Goal: Information Seeking & Learning: Learn about a topic

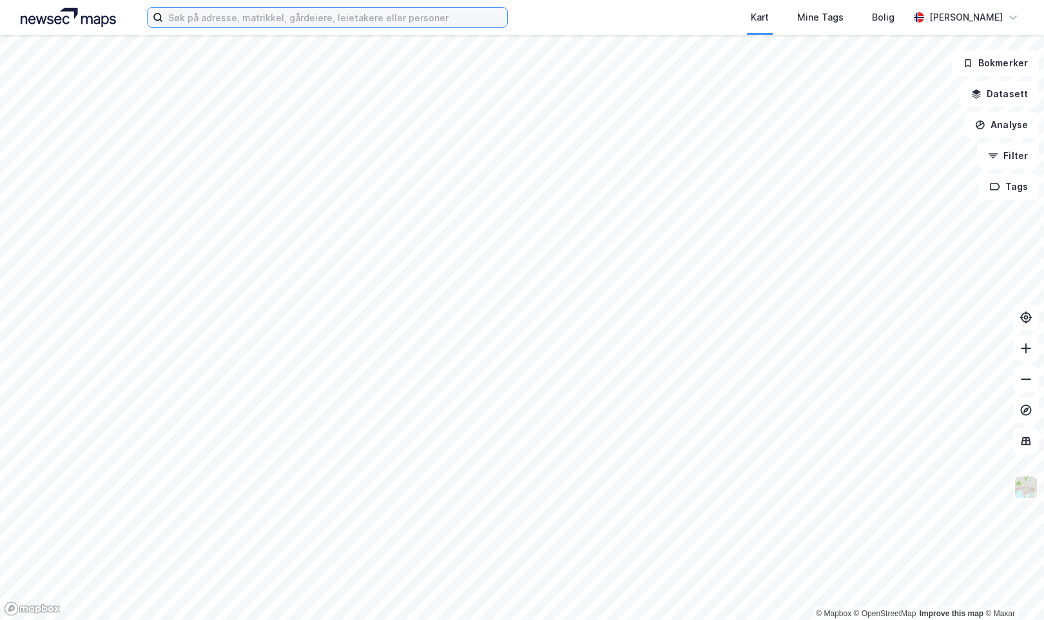
click at [346, 21] on input at bounding box center [335, 17] width 344 height 19
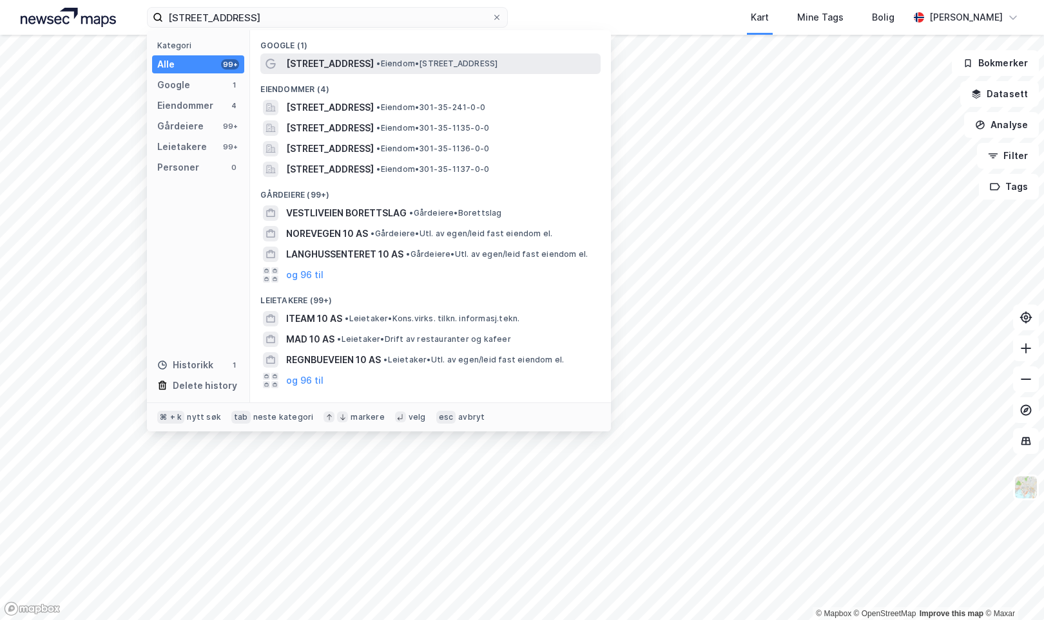
click at [320, 61] on span "[STREET_ADDRESS]" at bounding box center [330, 63] width 88 height 15
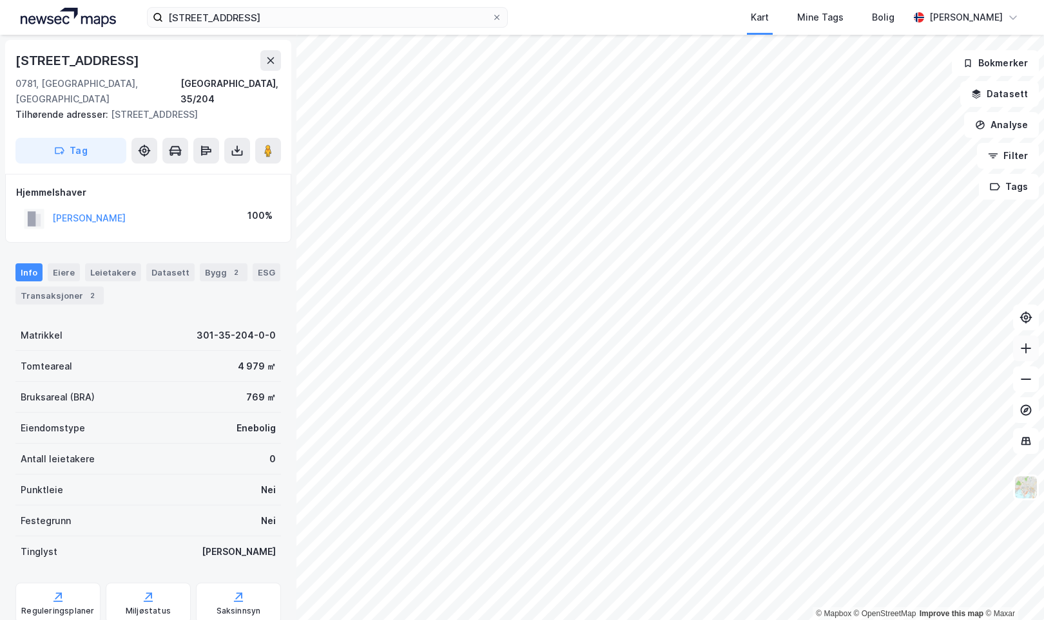
click at [1028, 349] on icon at bounding box center [1025, 348] width 13 height 13
click at [1024, 381] on icon at bounding box center [1025, 379] width 13 height 13
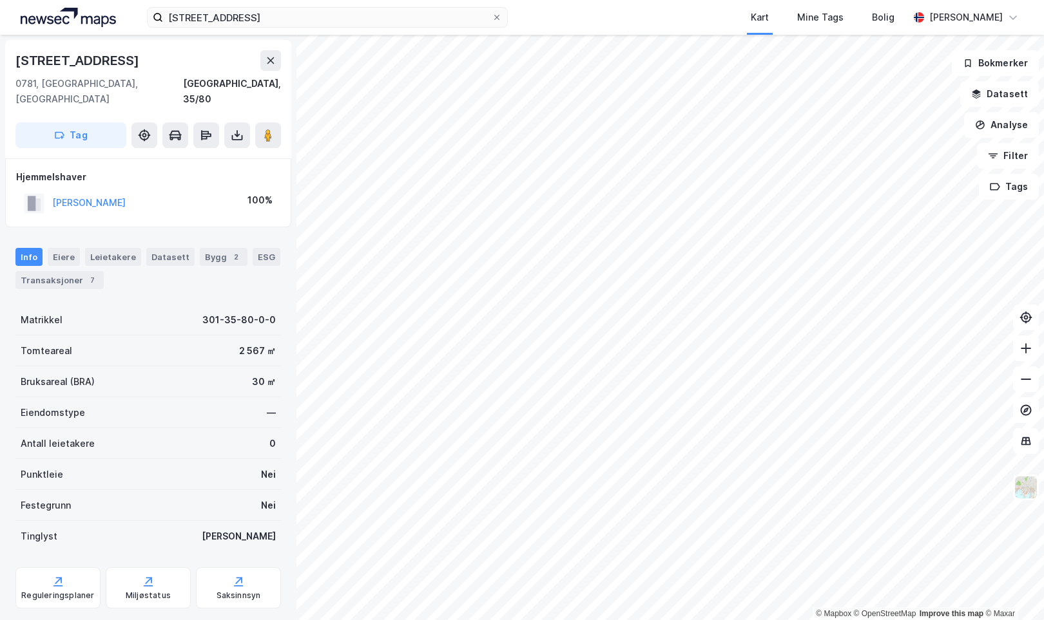
click at [531, 1] on div "Vettaliveien 10 Kart Mine Tags Bolig [PERSON_NAME] © Mapbox © OpenStreetMap Imp…" at bounding box center [522, 310] width 1044 height 620
click at [272, 62] on icon at bounding box center [270, 60] width 7 height 6
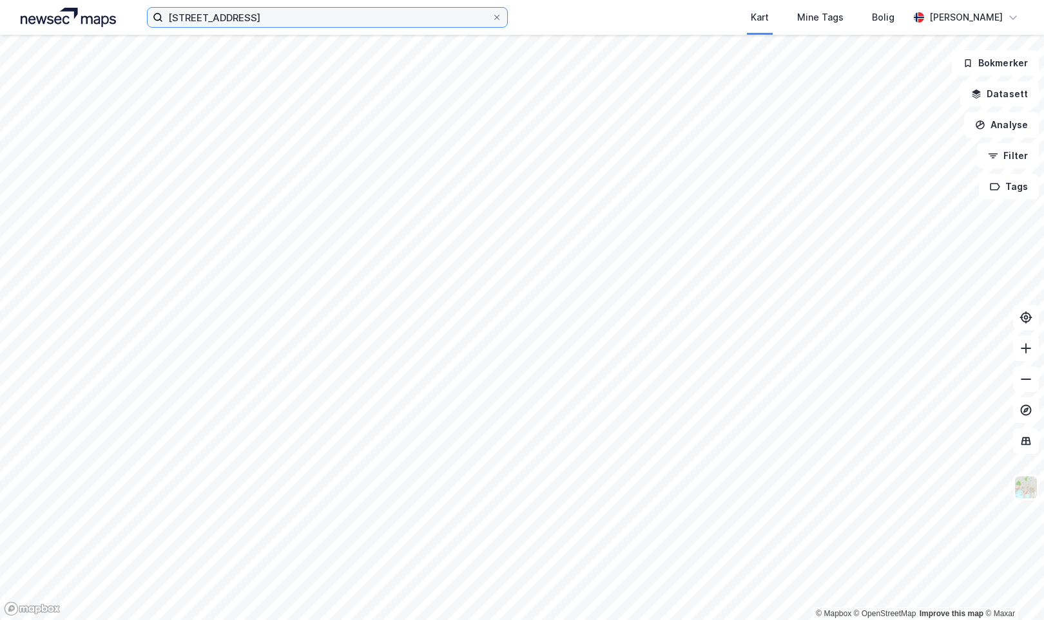
click at [259, 20] on input "[STREET_ADDRESS]" at bounding box center [327, 17] width 329 height 19
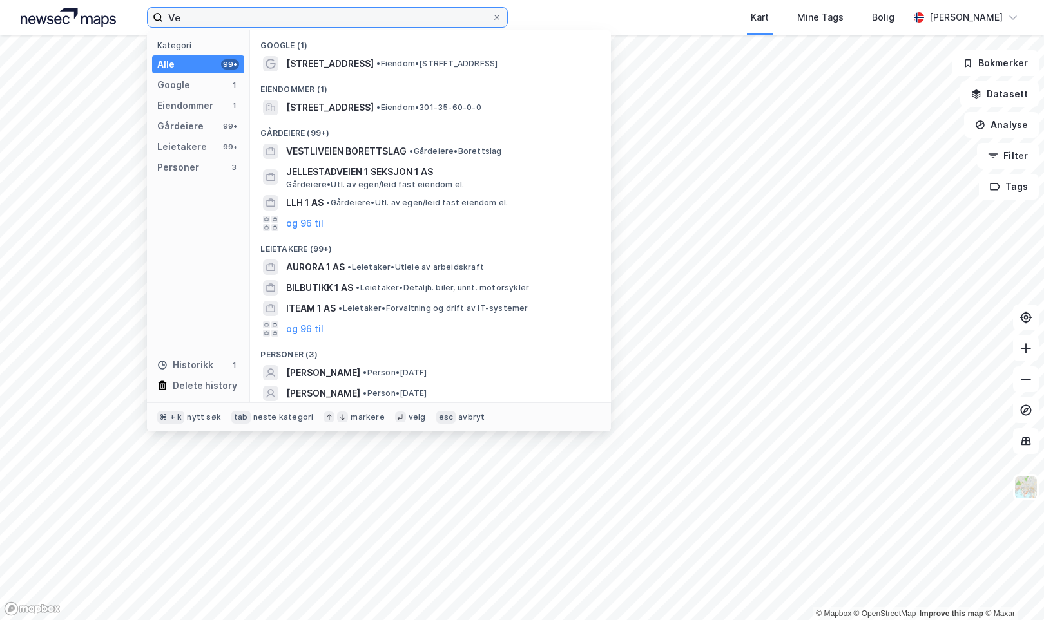
type input "V"
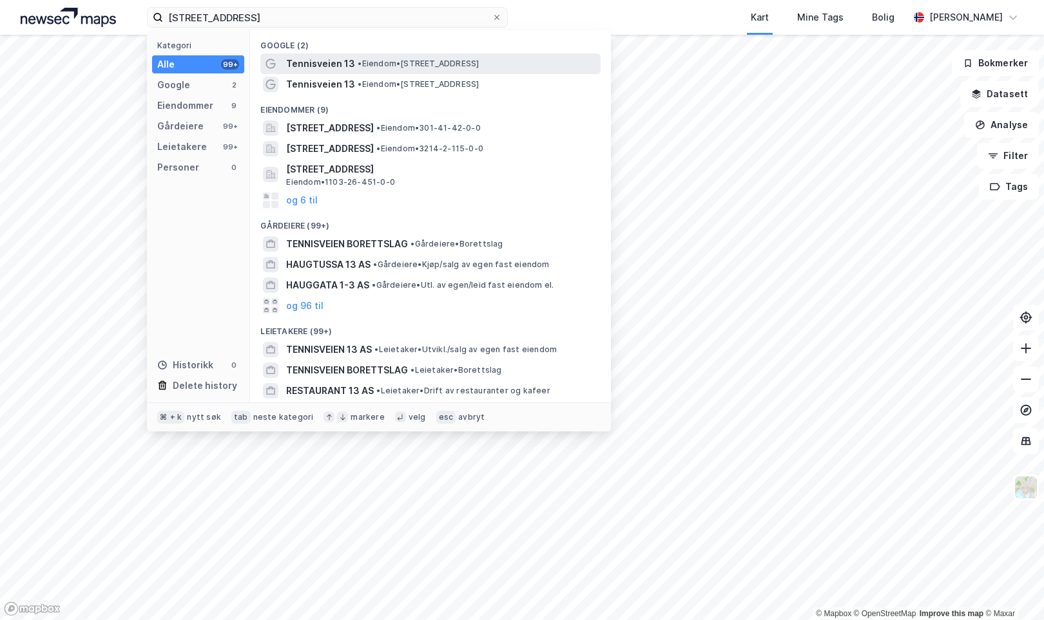
click at [305, 63] on span "Tennisveien 13" at bounding box center [320, 63] width 69 height 15
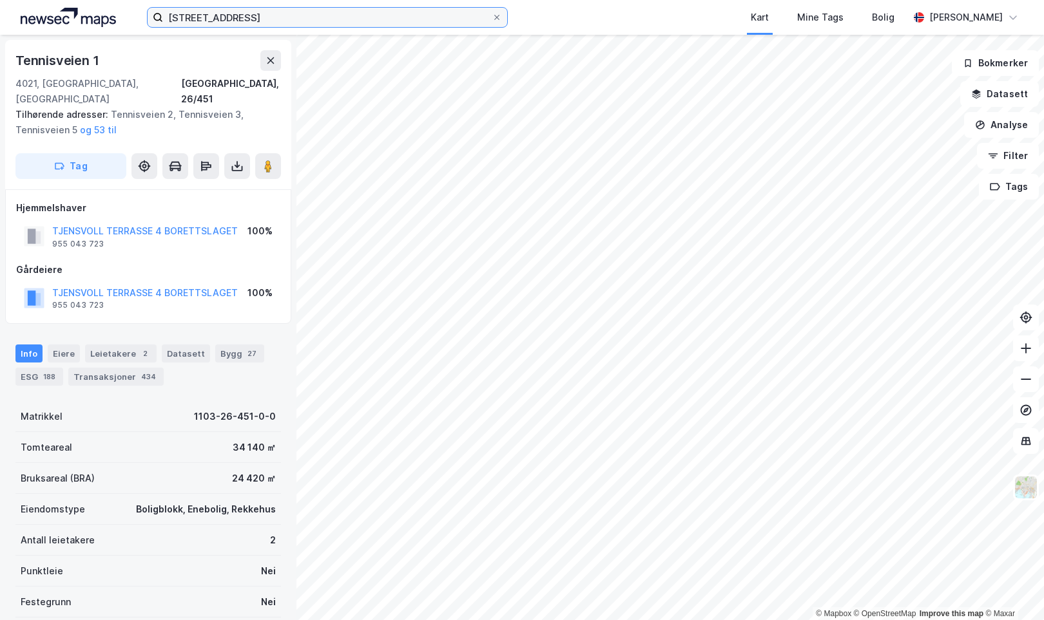
click at [285, 23] on input "[STREET_ADDRESS]" at bounding box center [327, 17] width 329 height 19
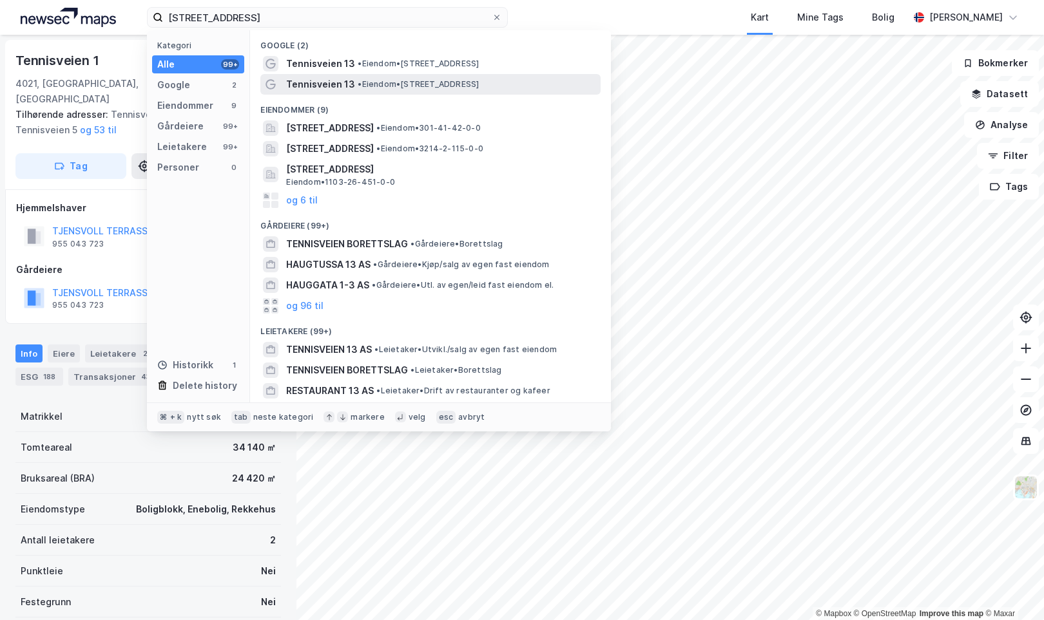
click at [313, 82] on span "Tennisveien 13" at bounding box center [320, 84] width 69 height 15
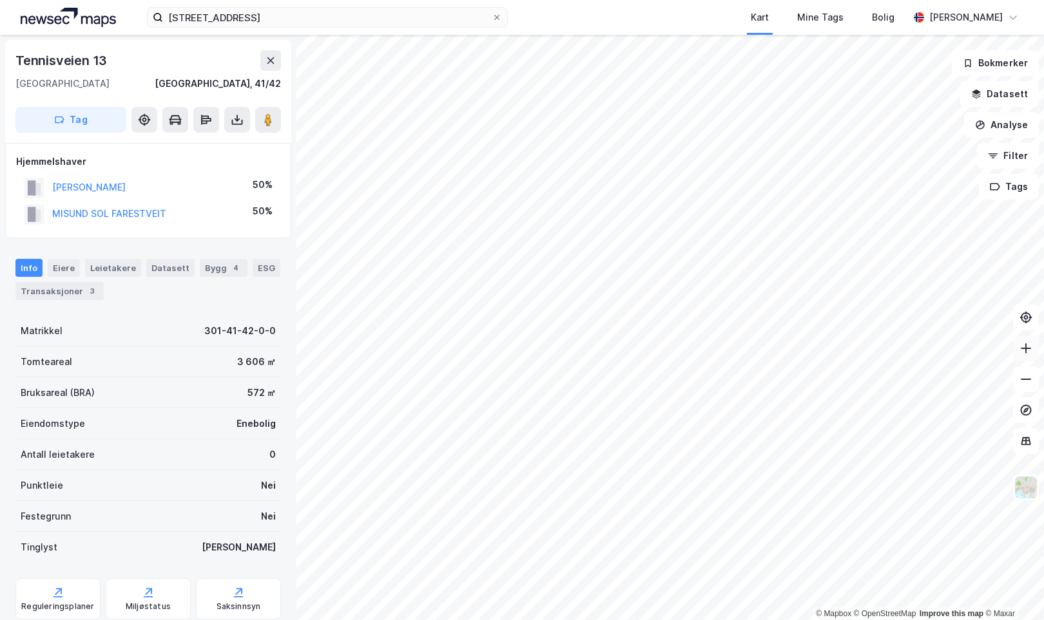
click at [1024, 354] on icon at bounding box center [1025, 348] width 13 height 13
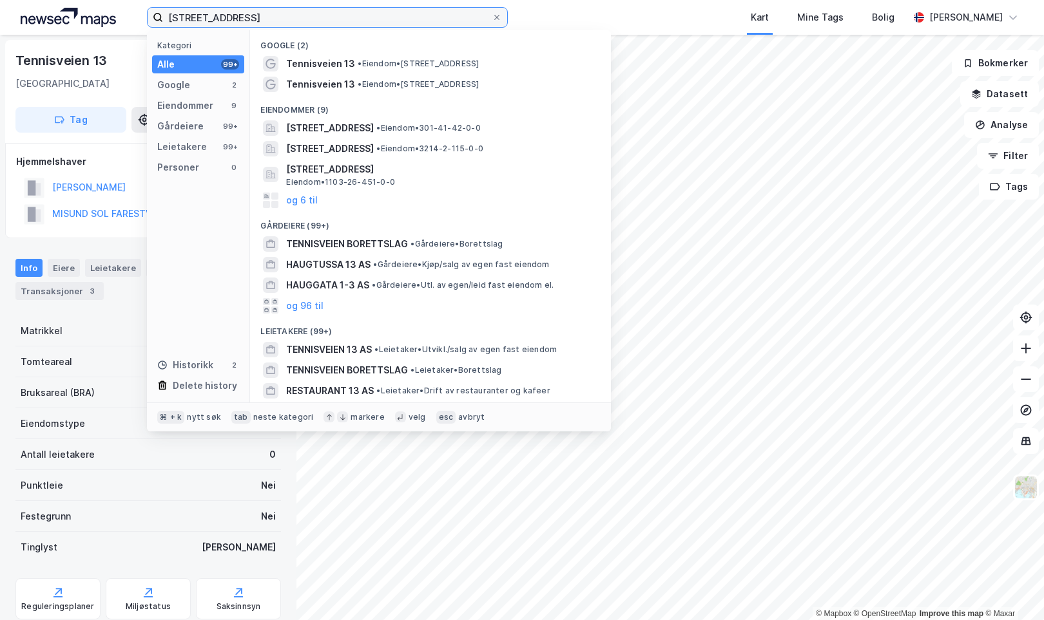
click at [246, 17] on input "[STREET_ADDRESS]" at bounding box center [327, 17] width 329 height 19
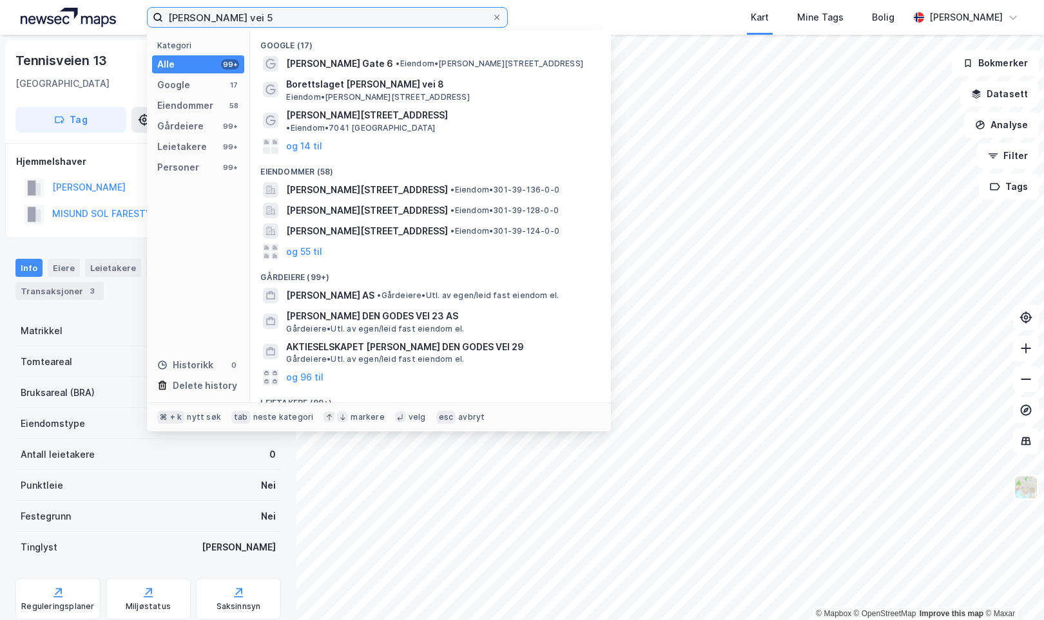
click at [229, 17] on input "[PERSON_NAME] vei 5" at bounding box center [327, 17] width 329 height 19
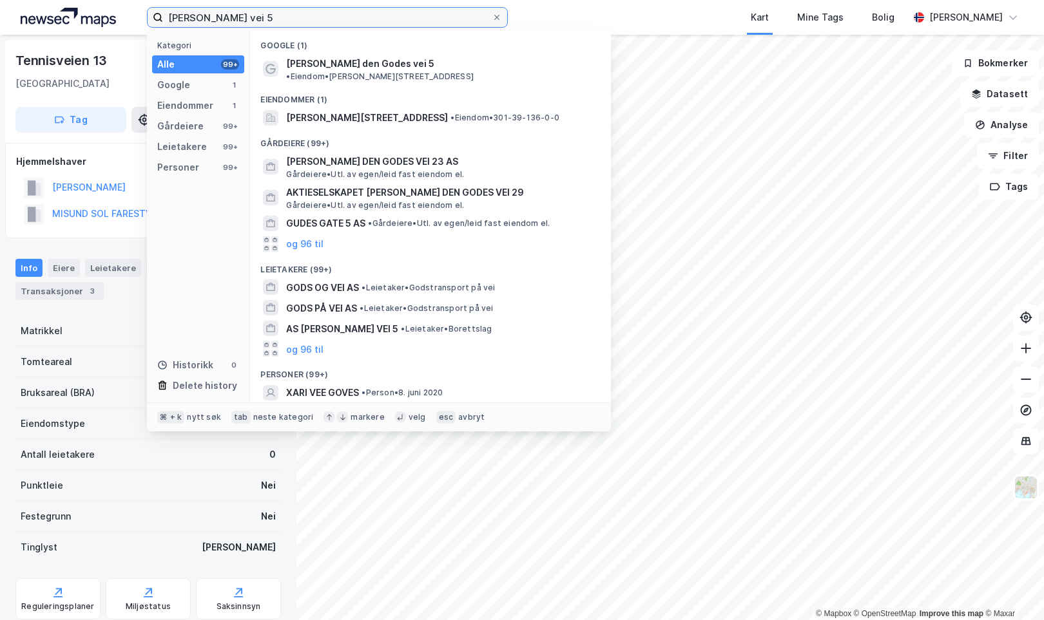
click at [302, 19] on input "[PERSON_NAME] vei 5" at bounding box center [327, 17] width 329 height 19
click at [642, 12] on div "Kart Mine Tags Bolig" at bounding box center [739, 17] width 339 height 35
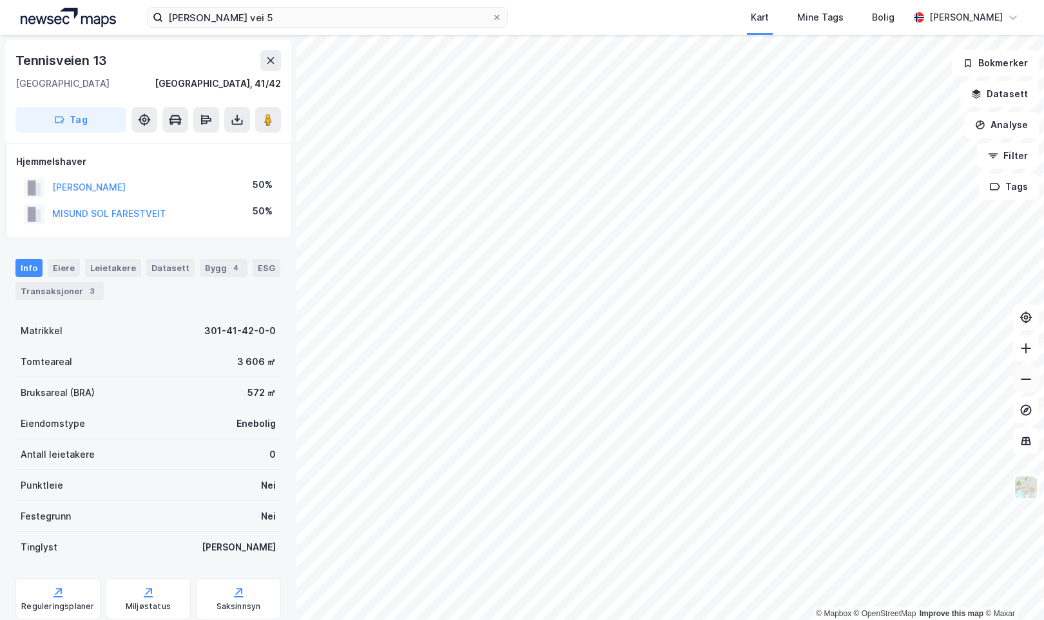
click at [1024, 381] on icon at bounding box center [1025, 379] width 13 height 13
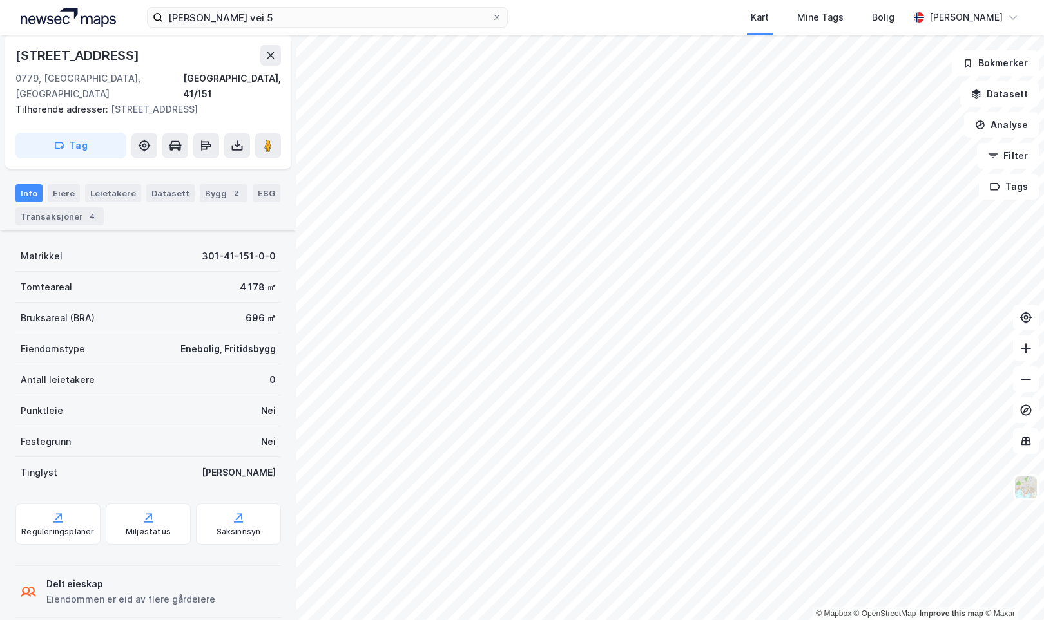
scroll to position [105, 0]
click at [736, 620] on html "[PERSON_NAME] vei 5 Kart Mine Tags Bolig [PERSON_NAME] © Mapbox © OpenStreetMap…" at bounding box center [522, 310] width 1044 height 620
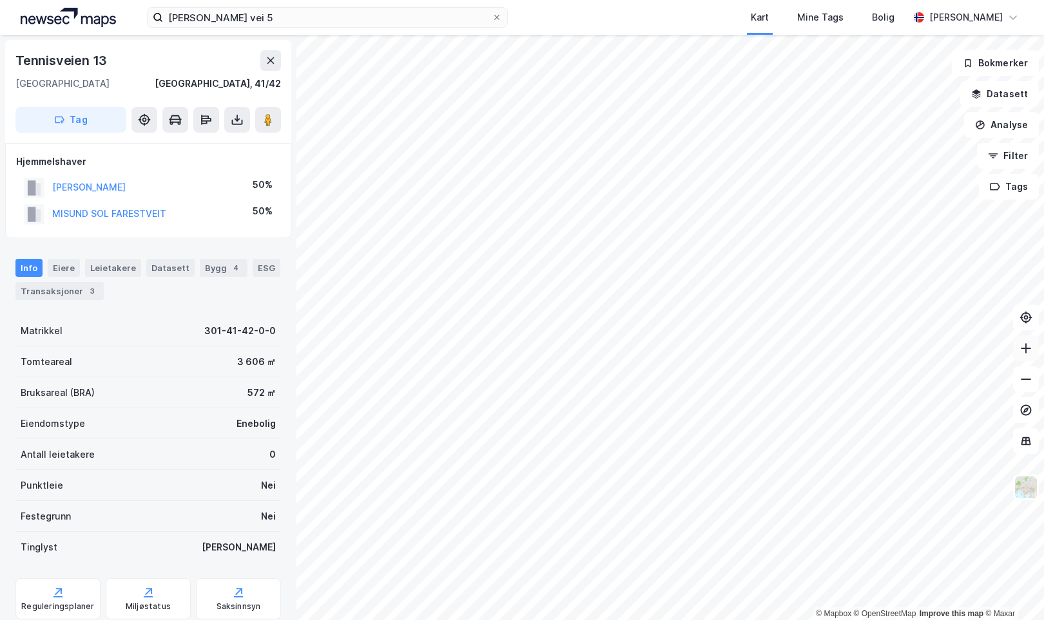
click at [1023, 356] on button at bounding box center [1026, 349] width 26 height 26
click at [361, 24] on input "[PERSON_NAME] vei 5" at bounding box center [327, 17] width 329 height 19
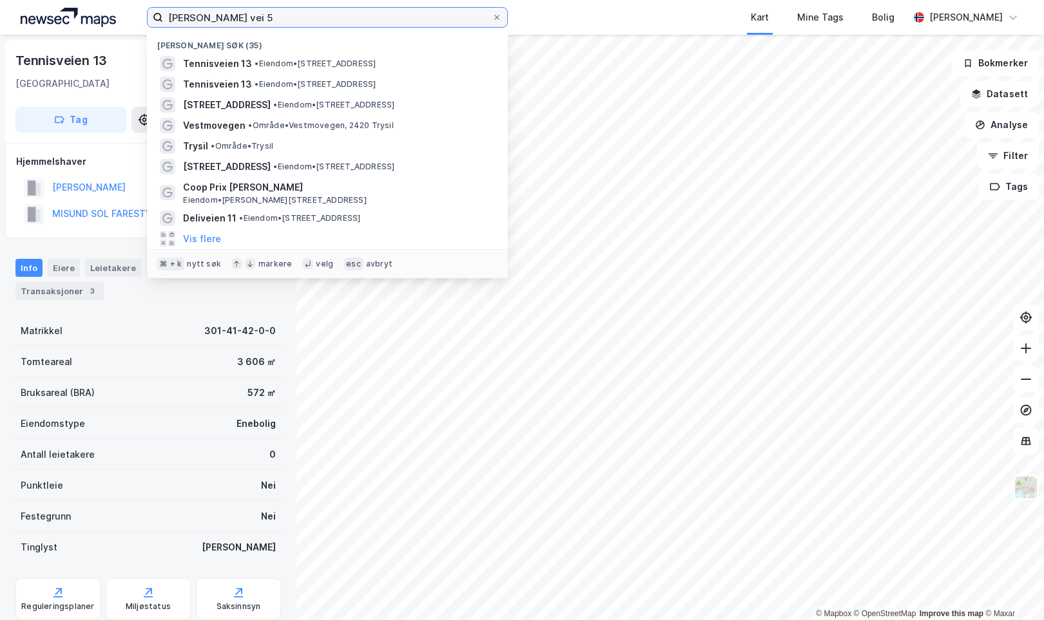
click at [361, 24] on input "[PERSON_NAME] vei 5" at bounding box center [327, 17] width 329 height 19
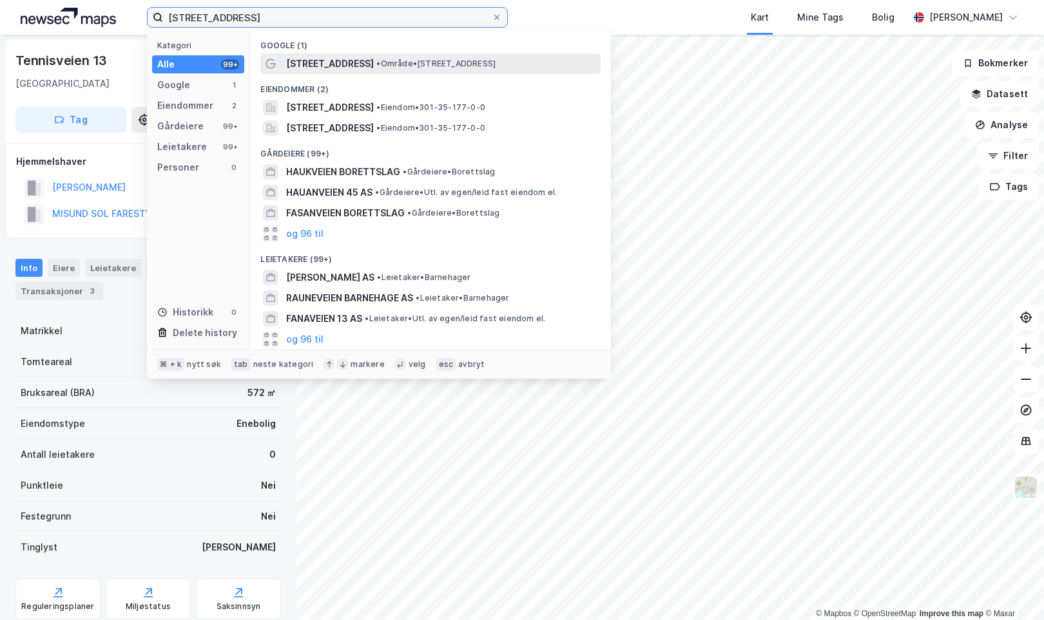
type input "[STREET_ADDRESS]"
click at [376, 63] on span "•" at bounding box center [378, 64] width 4 height 10
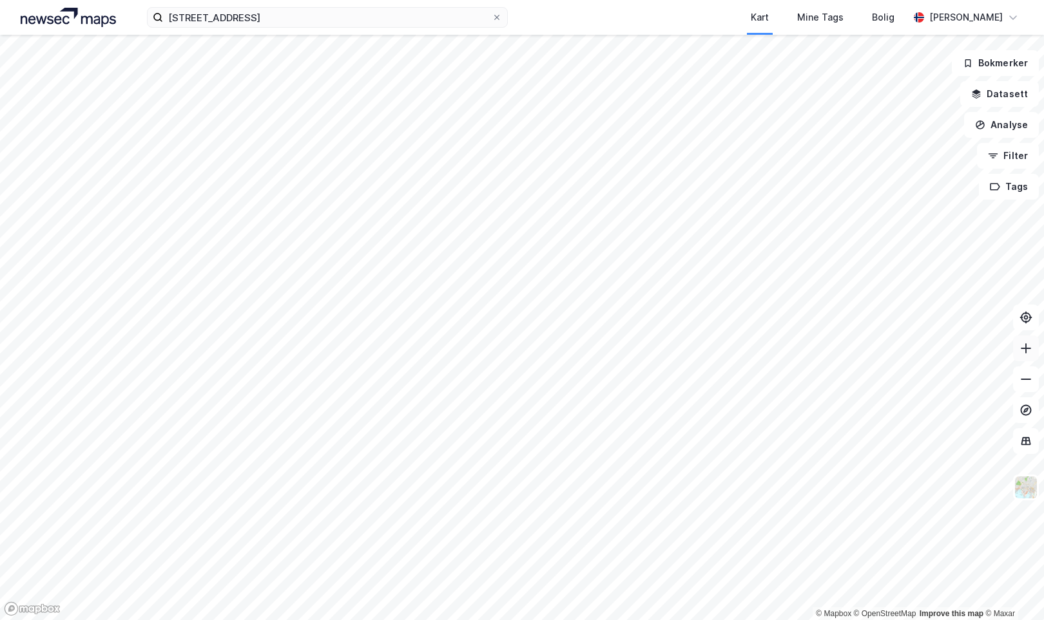
click at [1026, 348] on icon at bounding box center [1025, 348] width 1 height 10
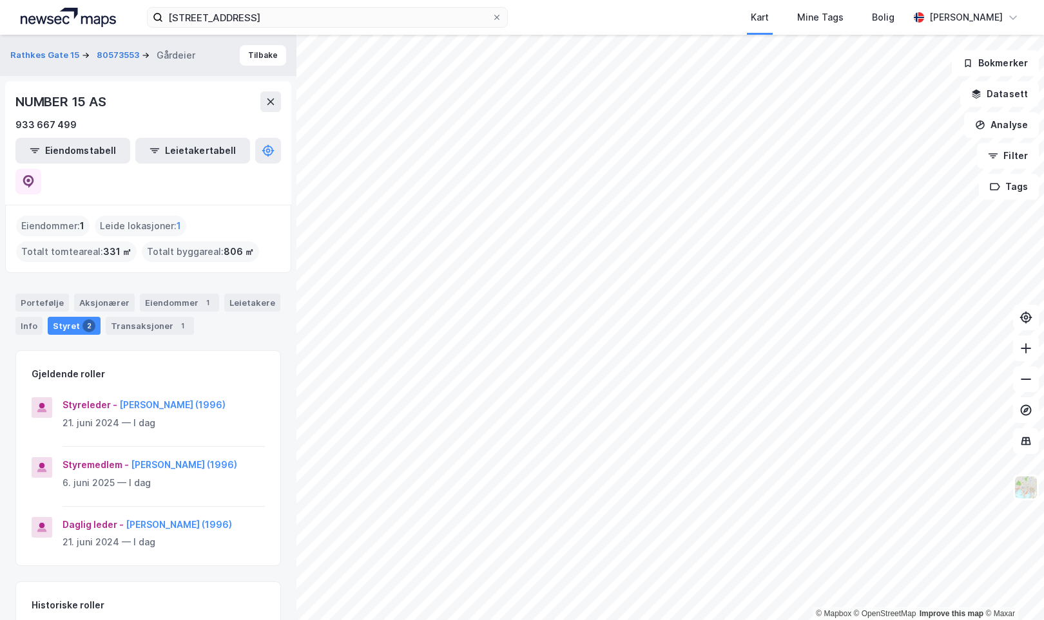
scroll to position [104, 0]
